Goal: Find specific page/section: Find specific page/section

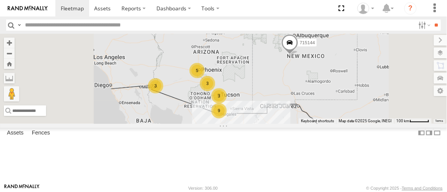
scroll to position [35, 0]
click at [0, 0] on div "P9" at bounding box center [0, 0] width 0 height 0
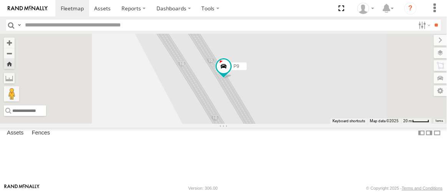
click at [0, 0] on div "P13 ([PERSON_NAME])" at bounding box center [0, 0] width 0 height 0
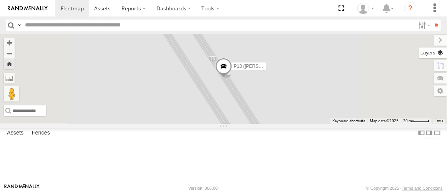
click at [441, 55] on label at bounding box center [433, 53] width 28 height 11
click at [0, 0] on span "Basemaps" at bounding box center [0, 0] width 0 height 0
click at [0, 0] on span "Satellite" at bounding box center [0, 0] width 0 height 0
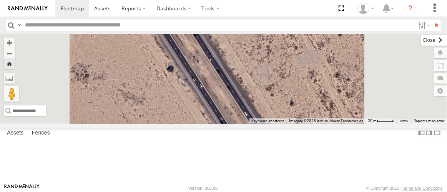
click at [421, 39] on label at bounding box center [434, 40] width 26 height 11
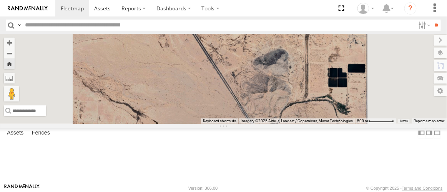
click at [0, 0] on div "P9" at bounding box center [0, 0] width 0 height 0
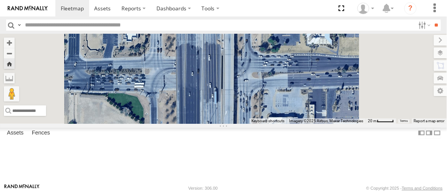
drag, startPoint x: 326, startPoint y: 123, endPoint x: 300, endPoint y: 128, distance: 26.4
click at [318, 124] on div "P9" at bounding box center [223, 79] width 447 height 90
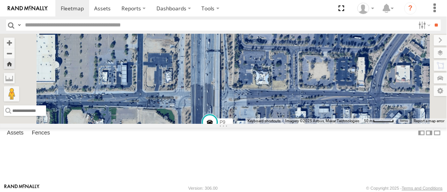
drag, startPoint x: 301, startPoint y: 94, endPoint x: 302, endPoint y: 99, distance: 5.2
click at [302, 103] on div "P9" at bounding box center [223, 79] width 447 height 90
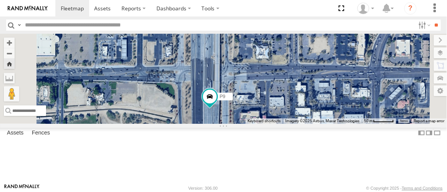
click at [302, 98] on div "P9" at bounding box center [223, 79] width 447 height 90
click at [0, 0] on div "P13 ([PERSON_NAME])" at bounding box center [0, 0] width 0 height 0
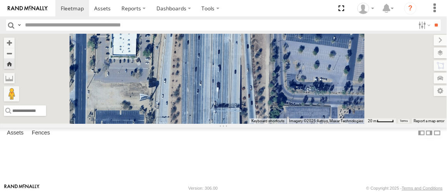
click at [0, 0] on div "P9" at bounding box center [0, 0] width 0 height 0
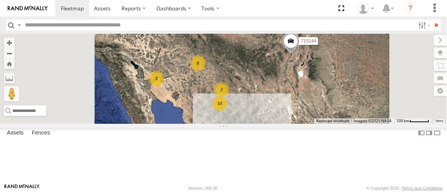
click at [0, 0] on div "F19-02 (60) - [PERSON_NAME]" at bounding box center [0, 0] width 0 height 0
